Goal: Transaction & Acquisition: Purchase product/service

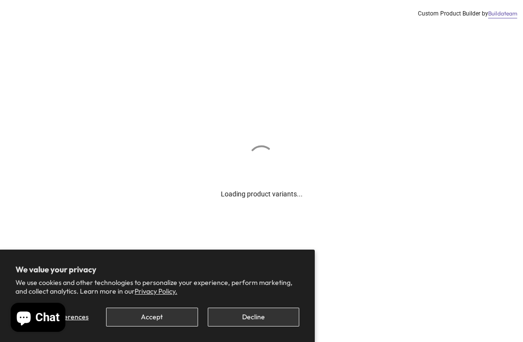
click at [157, 321] on button "Accept" at bounding box center [151, 317] width 91 height 19
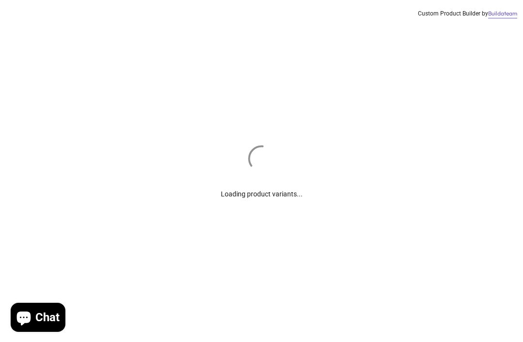
click at [178, 315] on div "Click To Expand" at bounding box center [137, 234] width 145 height 166
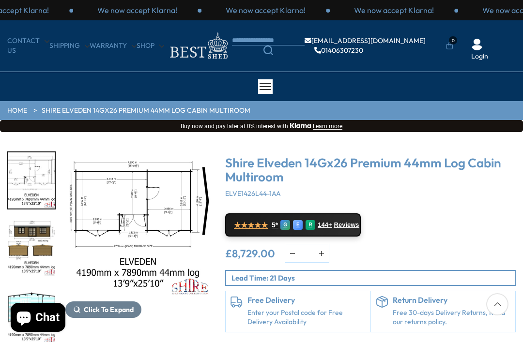
click at [22, 242] on img "3 / 10" at bounding box center [31, 248] width 46 height 56
click at [23, 288] on img "4 / 10" at bounding box center [31, 316] width 46 height 56
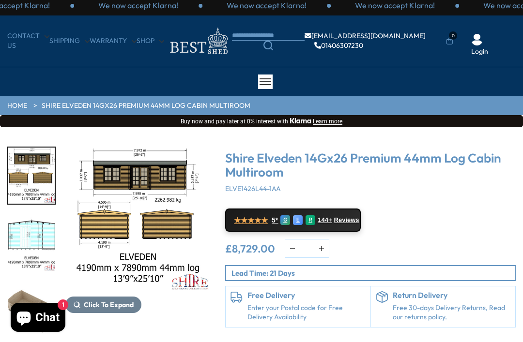
scroll to position [62, 0]
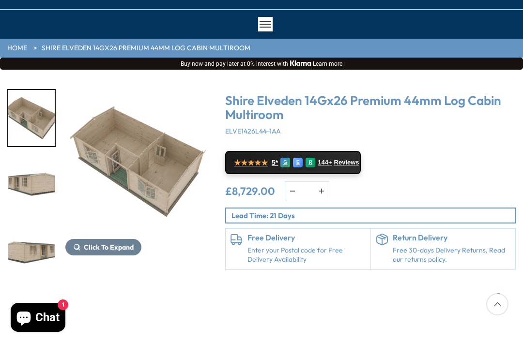
click at [18, 255] on img "7 / 10" at bounding box center [31, 253] width 46 height 56
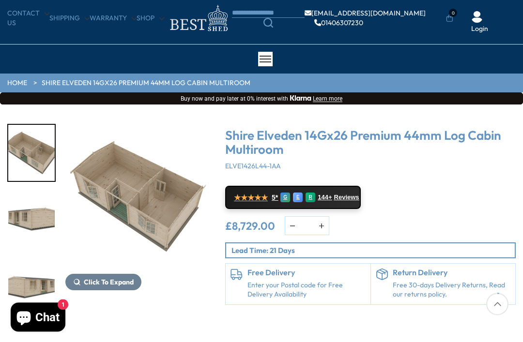
scroll to position [18, 0]
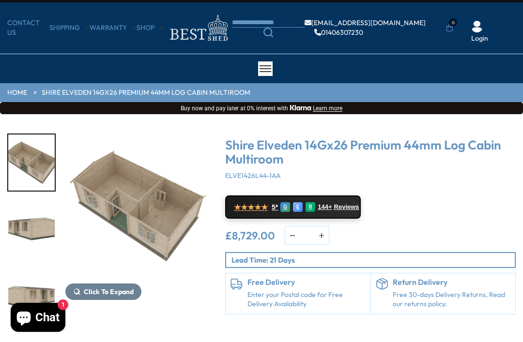
click at [29, 164] on img "5 / 10" at bounding box center [31, 163] width 46 height 56
click at [37, 162] on img "5 / 10" at bounding box center [31, 163] width 46 height 56
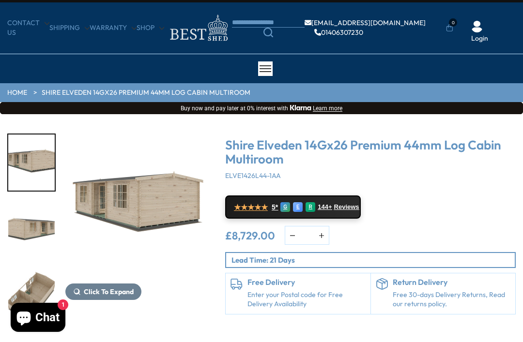
click at [17, 225] on img "7 / 10" at bounding box center [31, 230] width 46 height 56
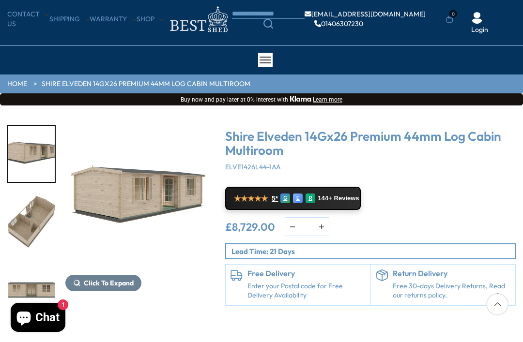
scroll to position [29, 0]
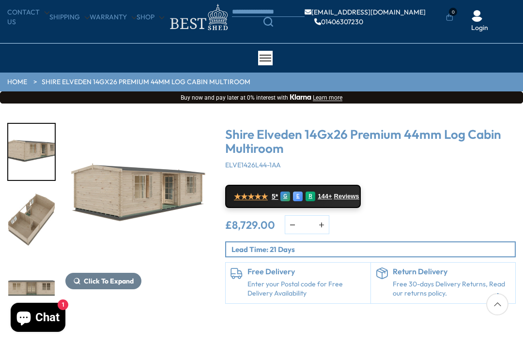
click at [20, 149] on img "7 / 10" at bounding box center [31, 152] width 46 height 56
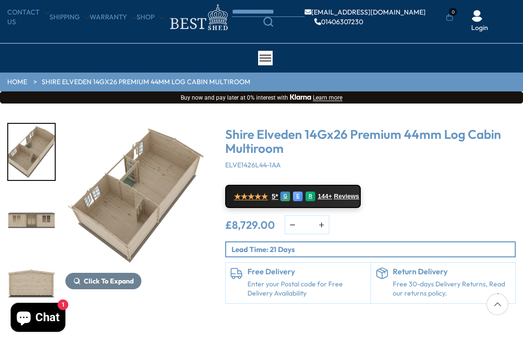
click at [31, 219] on img "9 / 10" at bounding box center [31, 220] width 46 height 56
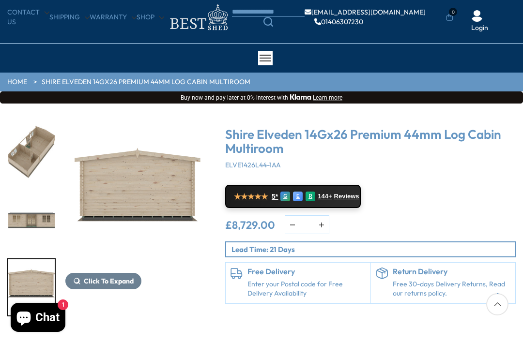
click at [26, 280] on img "10 / 10" at bounding box center [31, 287] width 46 height 56
